Goal: Navigation & Orientation: Find specific page/section

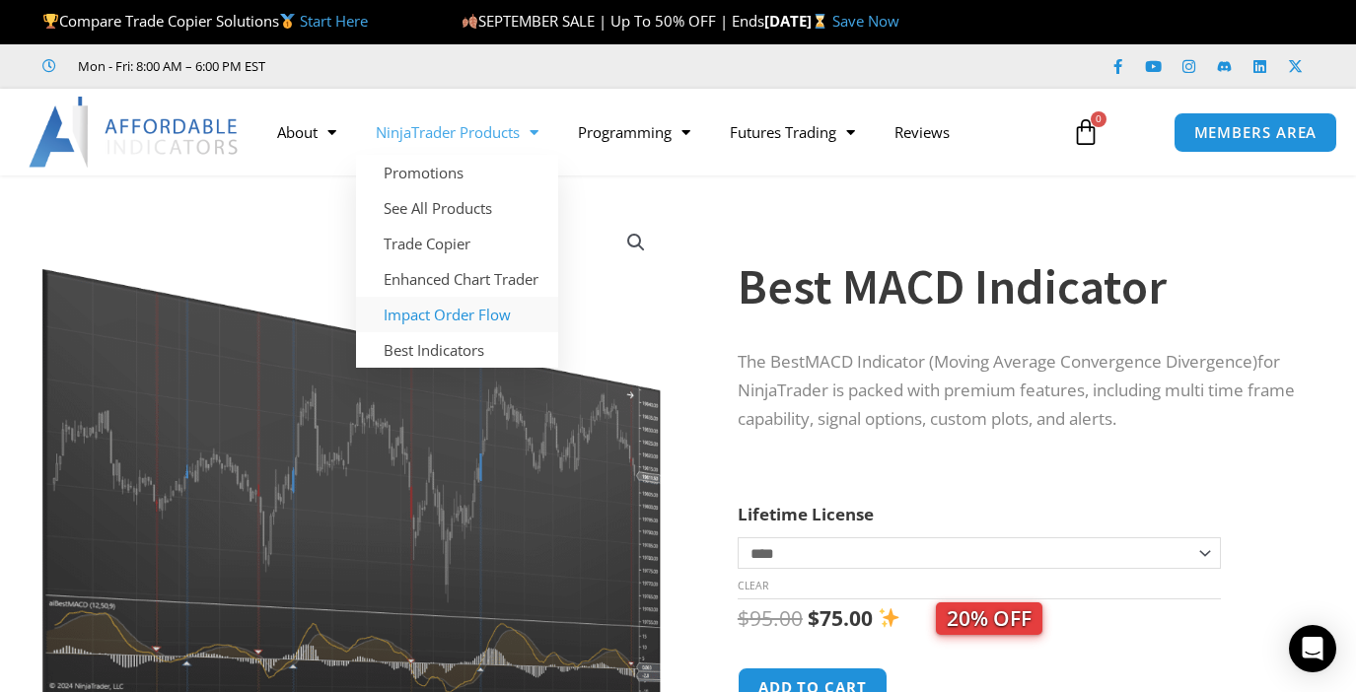
click at [450, 314] on link "Impact Order Flow" at bounding box center [457, 314] width 202 height 35
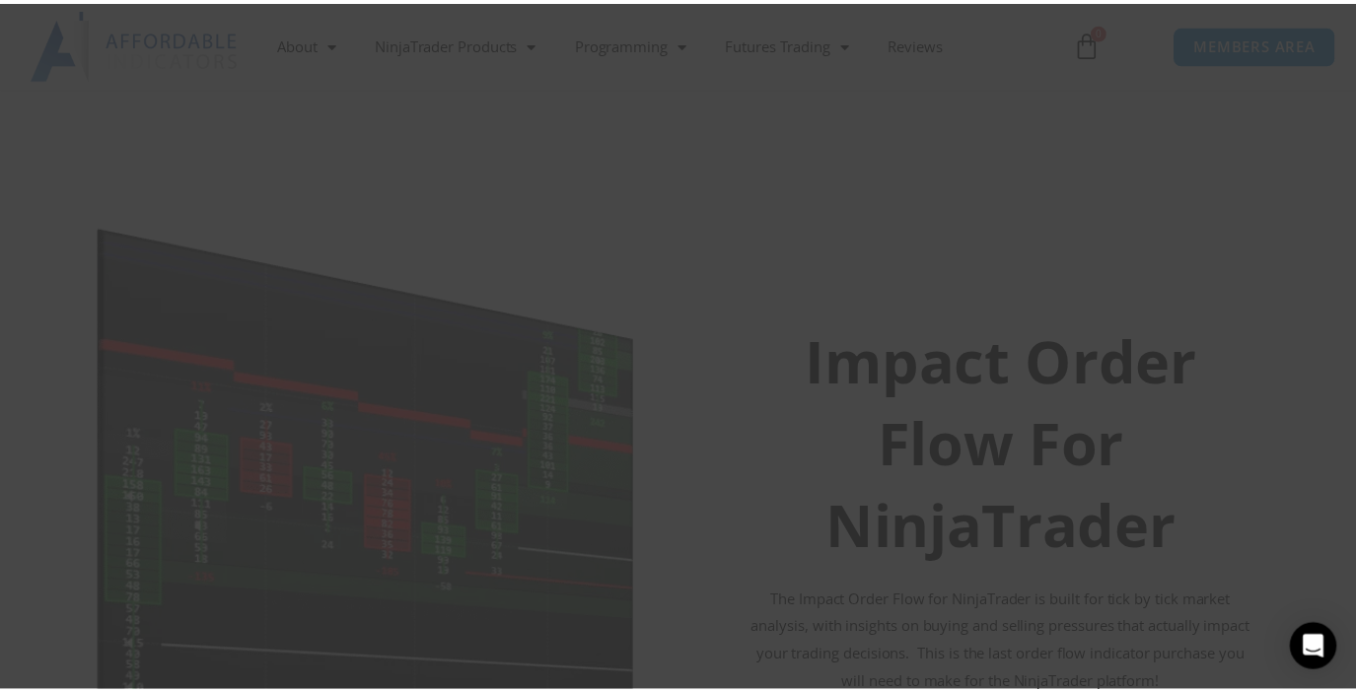
scroll to position [99, 0]
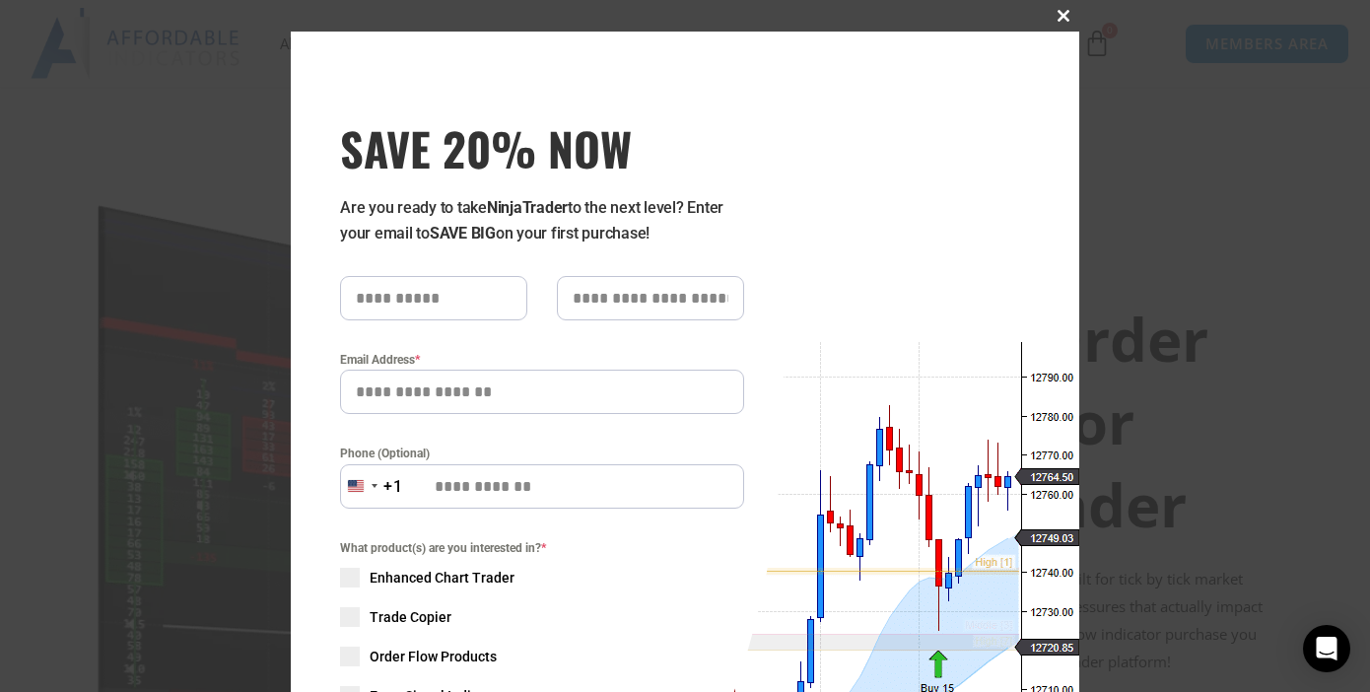
click at [1053, 15] on span "SAVE 20% NOW popup" at bounding box center [1064, 16] width 32 height 12
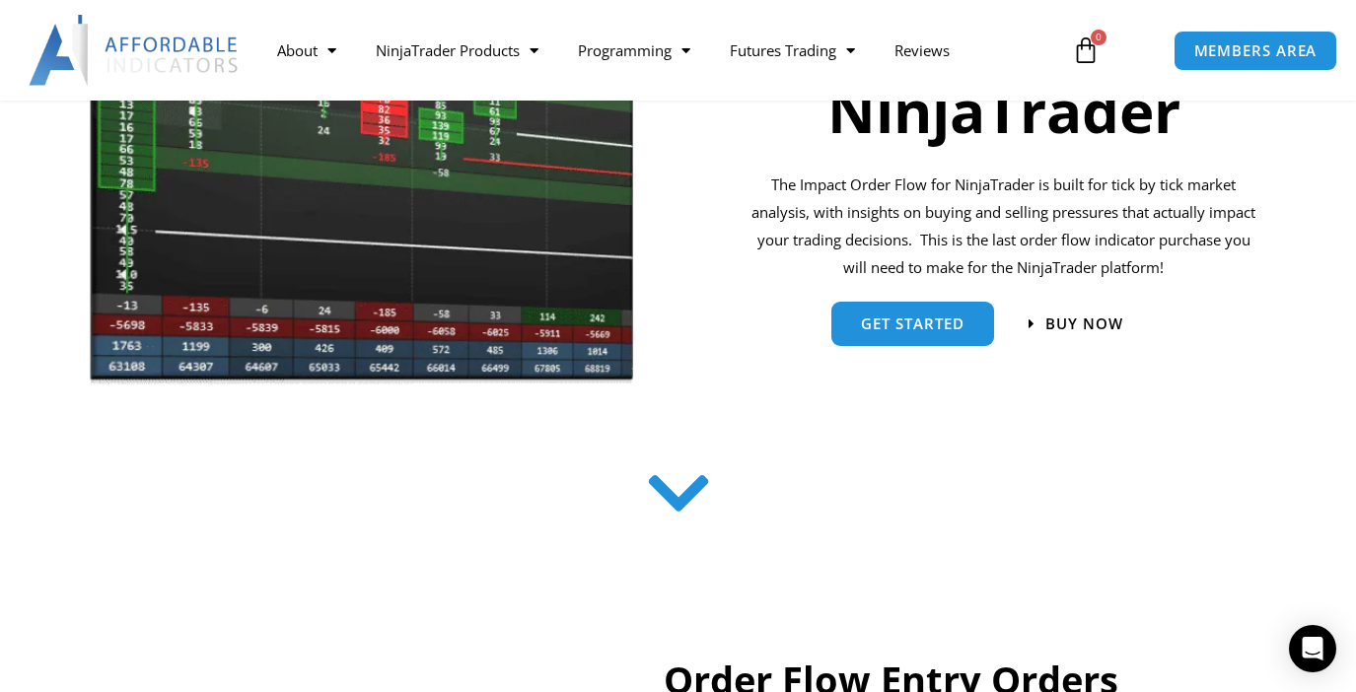
scroll to position [0, 0]
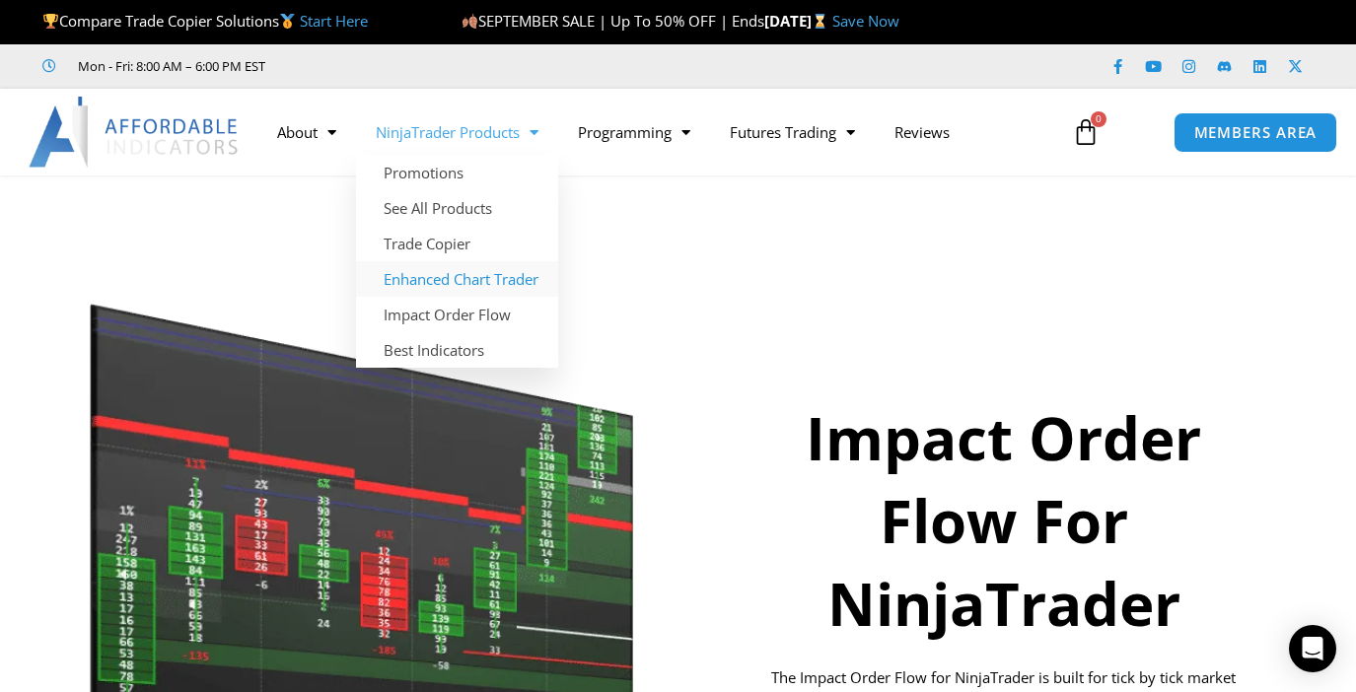
click at [451, 278] on link "Enhanced Chart Trader" at bounding box center [457, 278] width 202 height 35
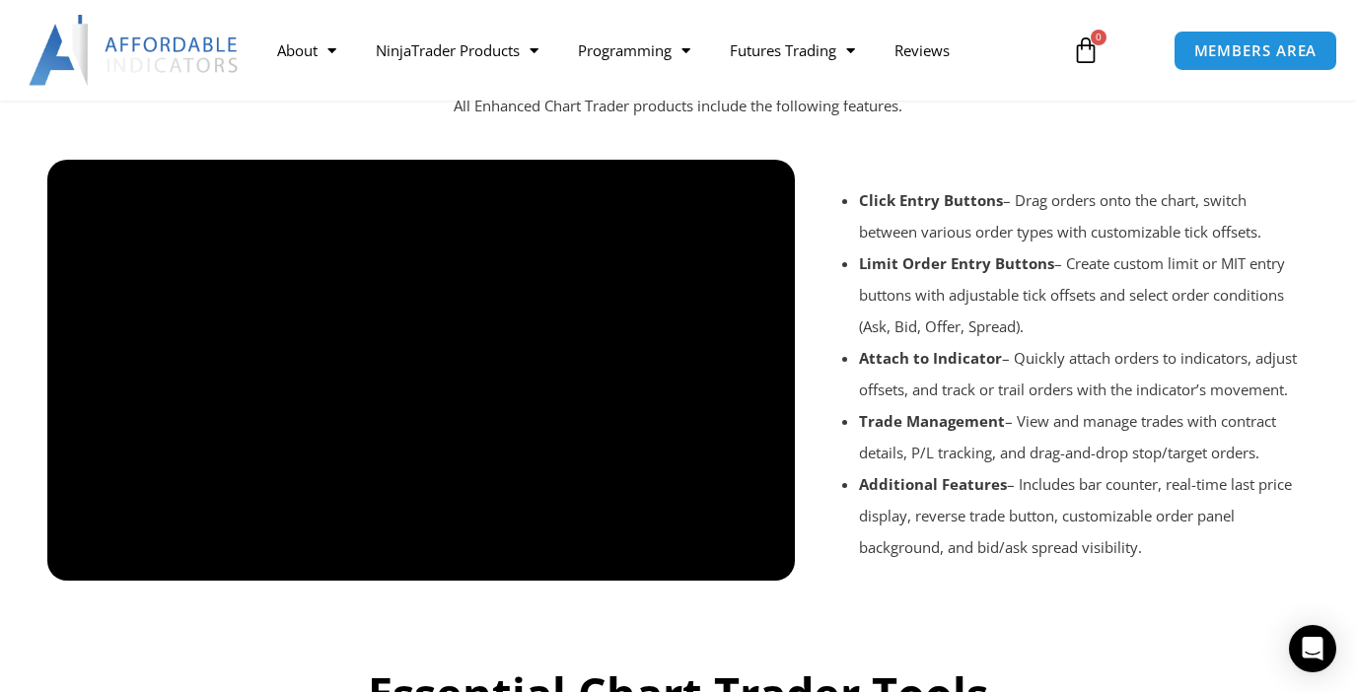
scroll to position [1479, 0]
